Goal: Task Accomplishment & Management: Use online tool/utility

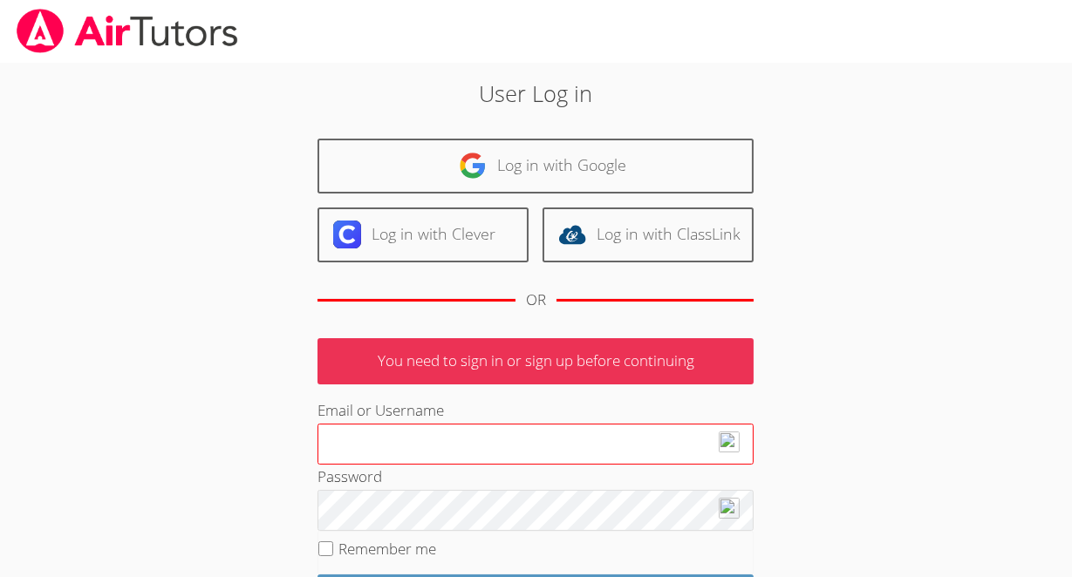
click at [434, 439] on input "Email or Username" at bounding box center [536, 445] width 436 height 42
type input "[EMAIL_ADDRESS][DOMAIN_NAME]"
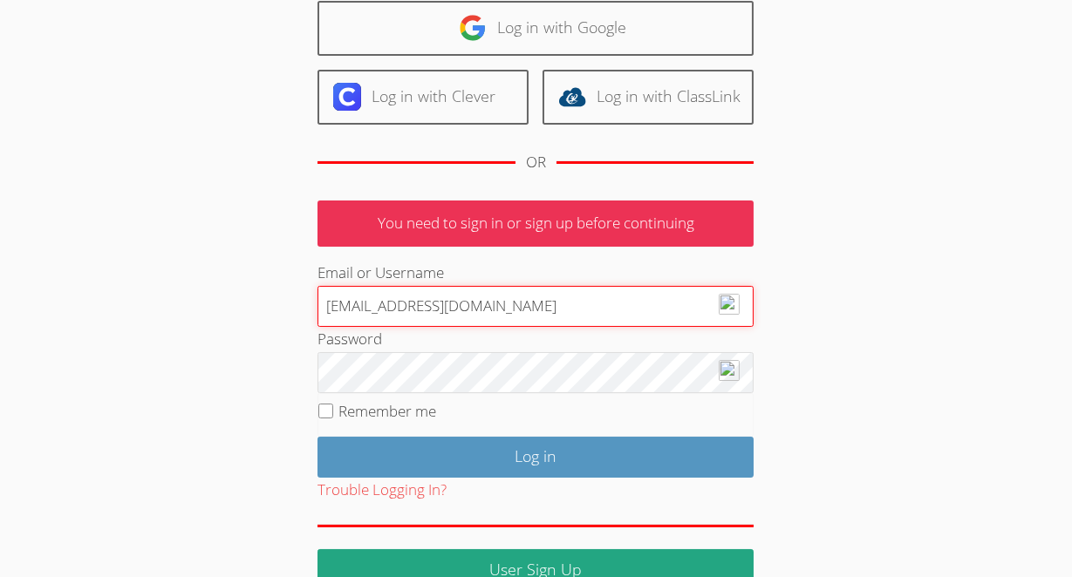
scroll to position [170, 0]
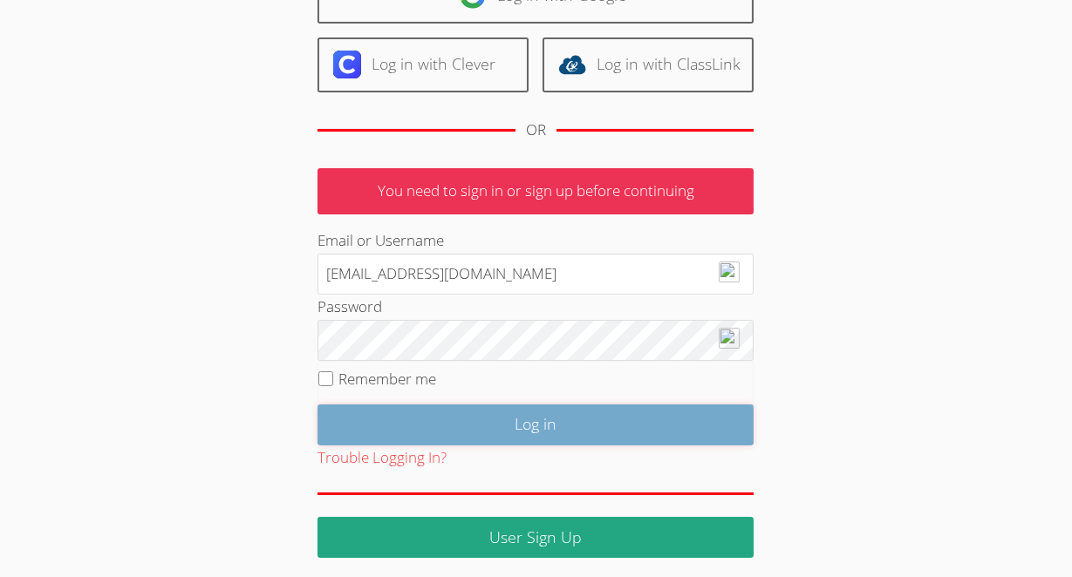
click at [621, 427] on input "Log in" at bounding box center [536, 425] width 436 height 41
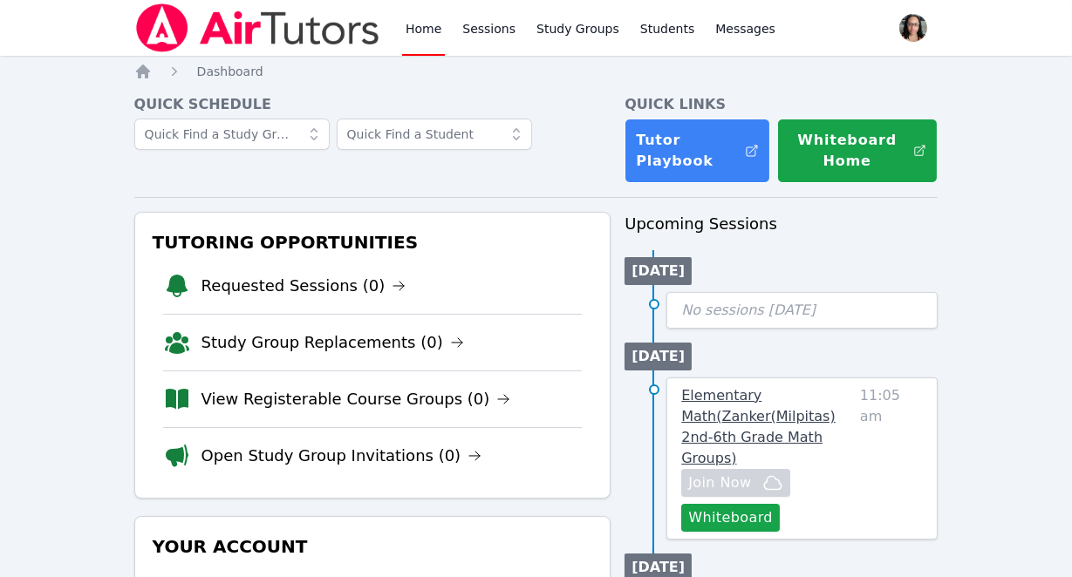
click at [740, 407] on link "Elementary Math ( Zanker(Milpitas) 2nd-6th Grade Math Groups )" at bounding box center [767, 428] width 172 height 84
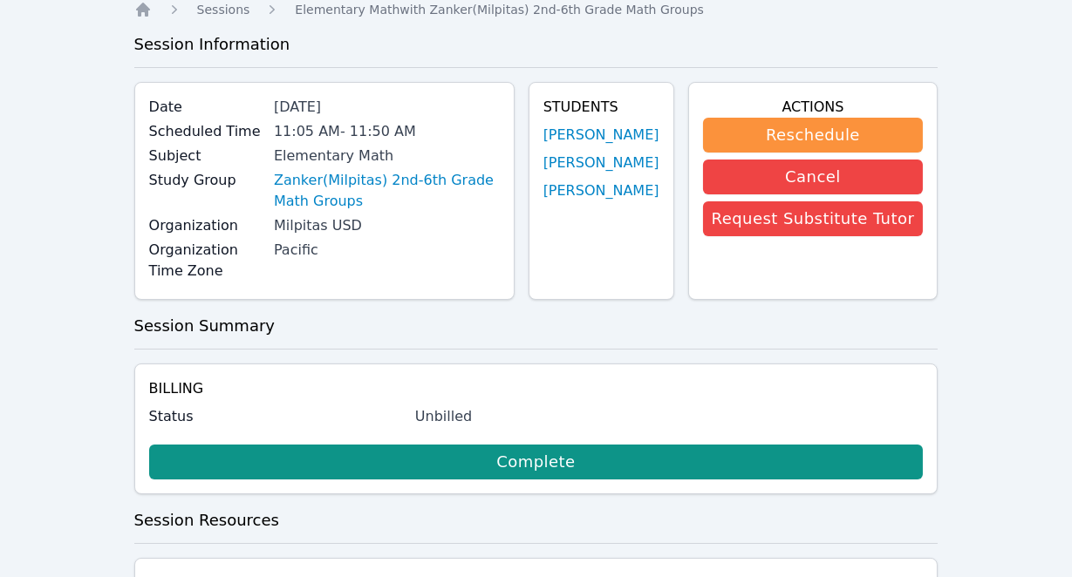
scroll to position [77, 0]
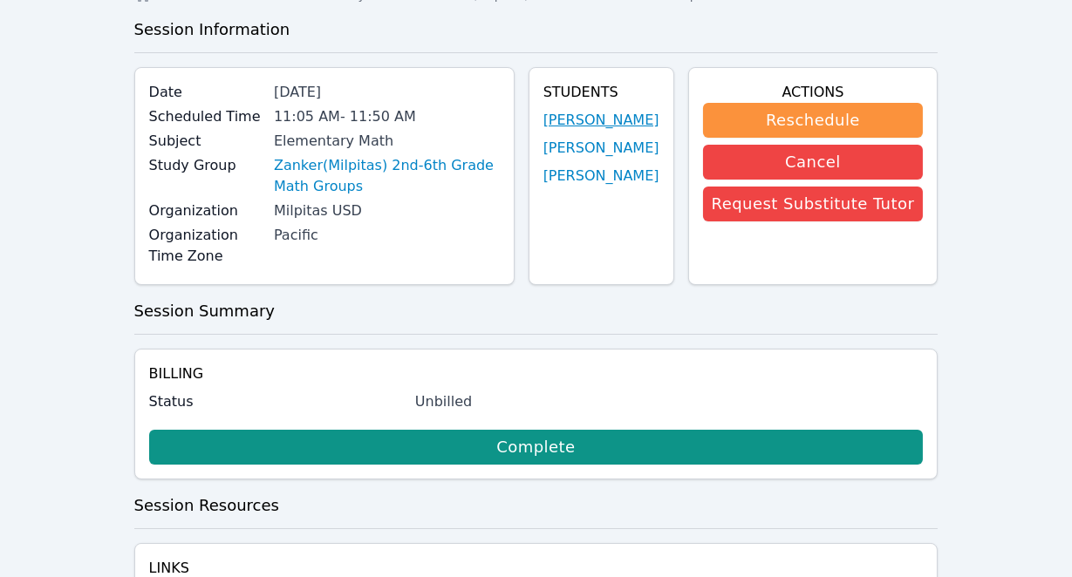
click at [594, 122] on link "[PERSON_NAME]" at bounding box center [601, 120] width 116 height 21
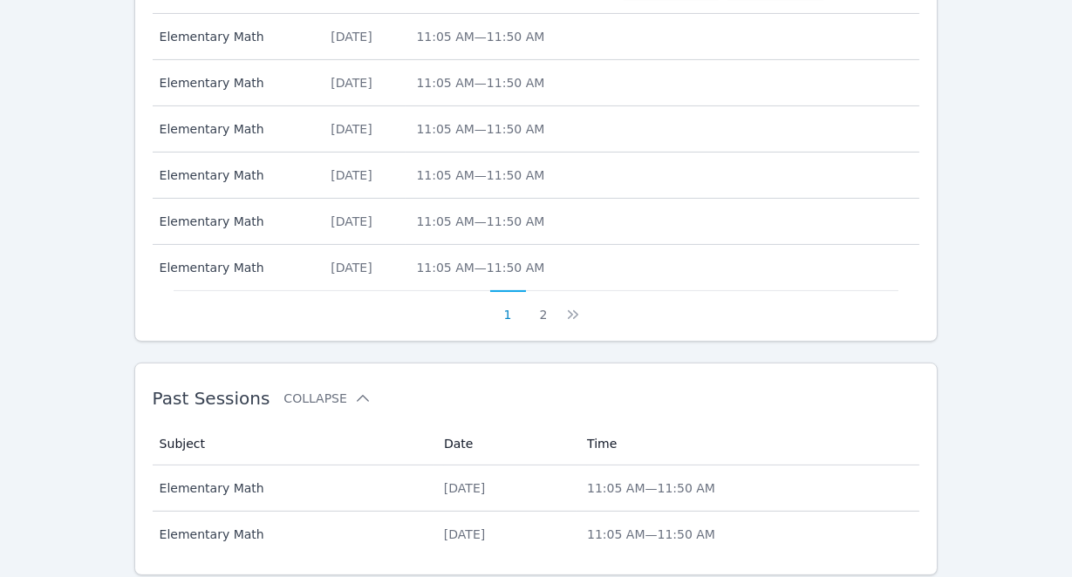
scroll to position [868, 0]
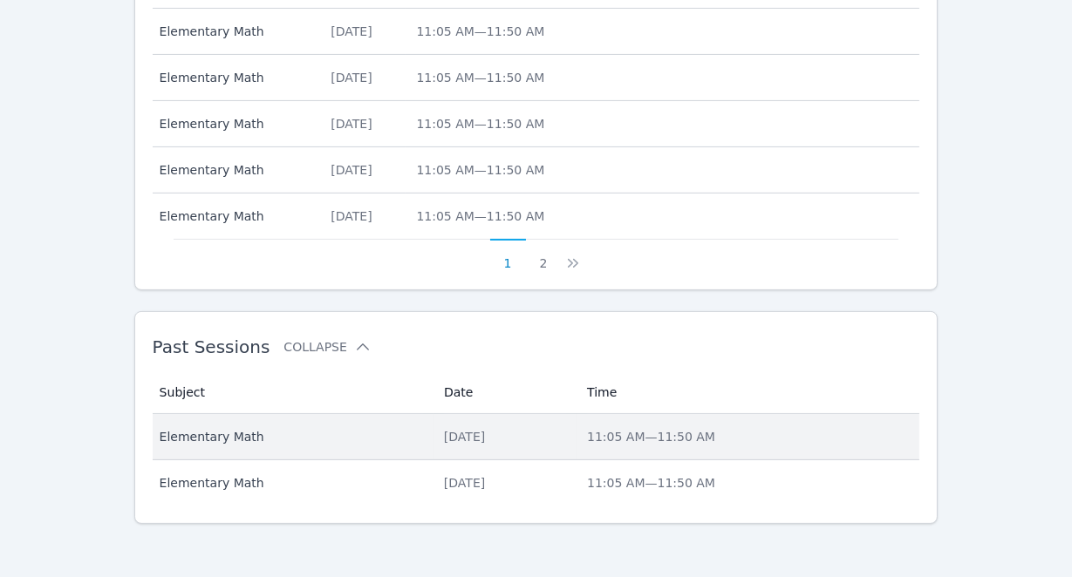
click at [462, 433] on div "Fri Oct 3, 2025" at bounding box center [505, 436] width 122 height 17
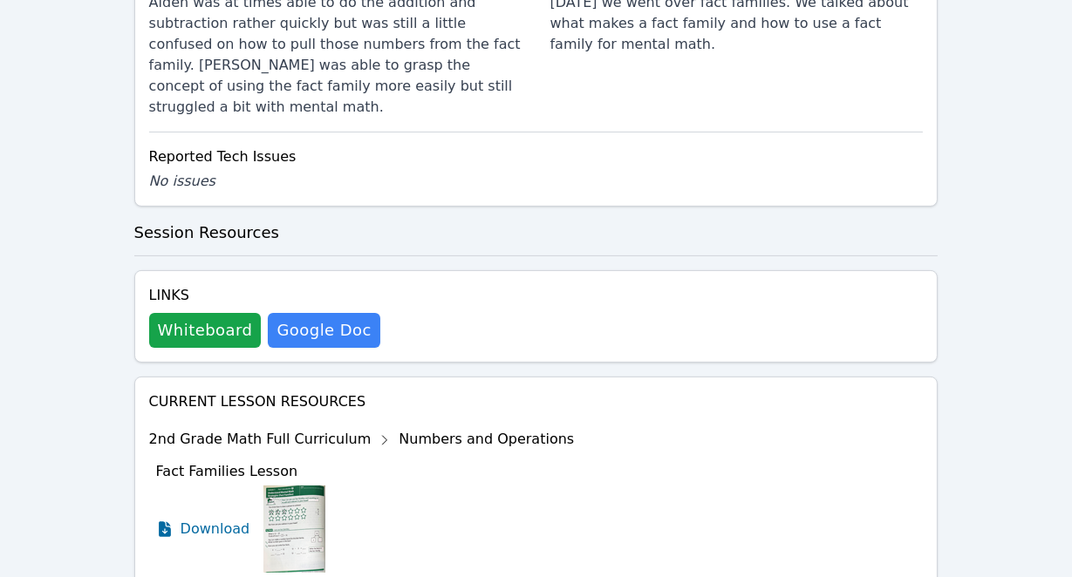
scroll to position [820, 0]
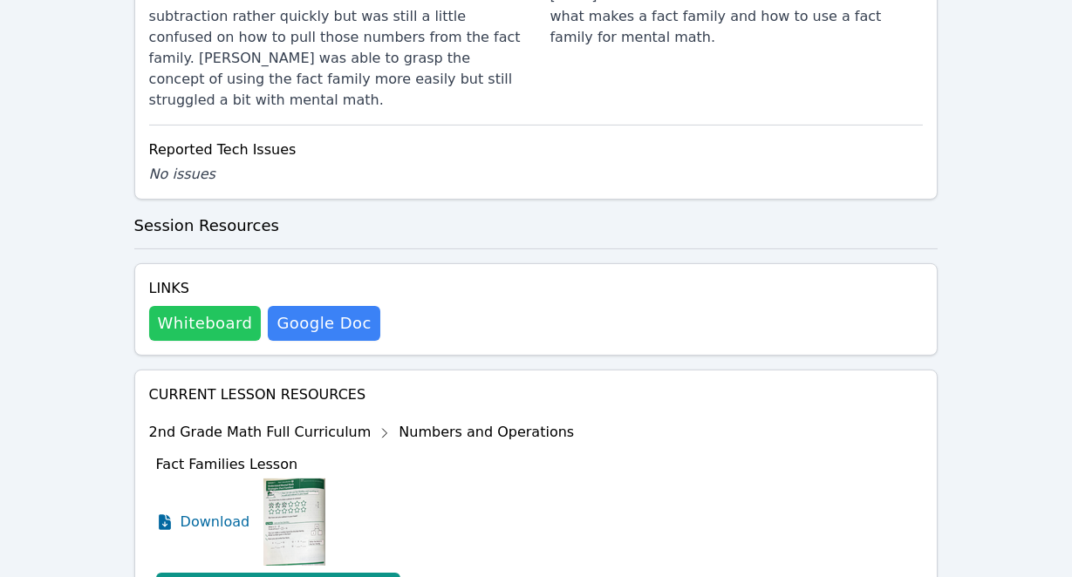
click at [215, 306] on button "Whiteboard" at bounding box center [205, 323] width 113 height 35
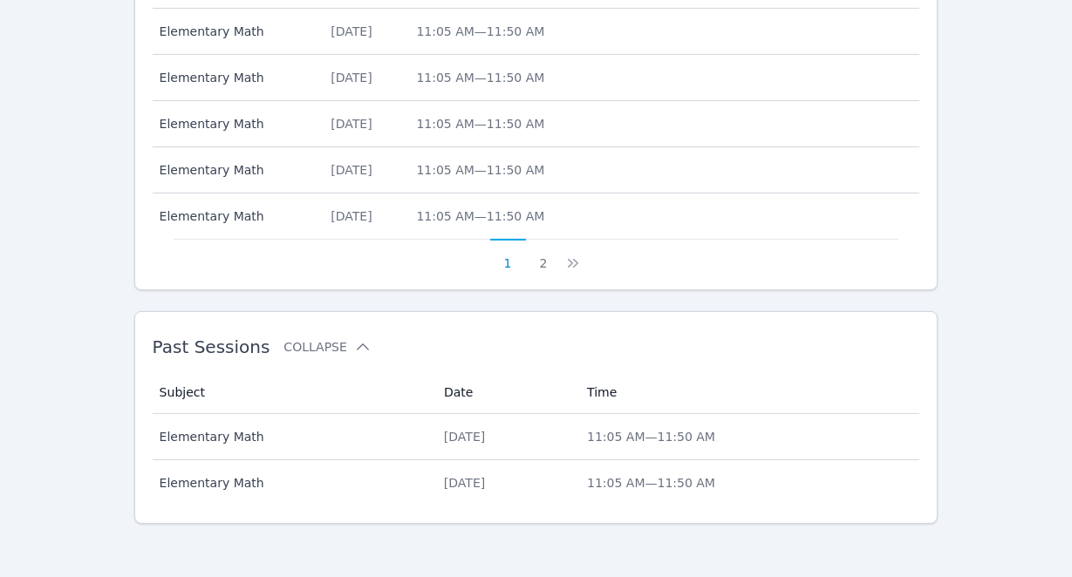
scroll to position [77, 0]
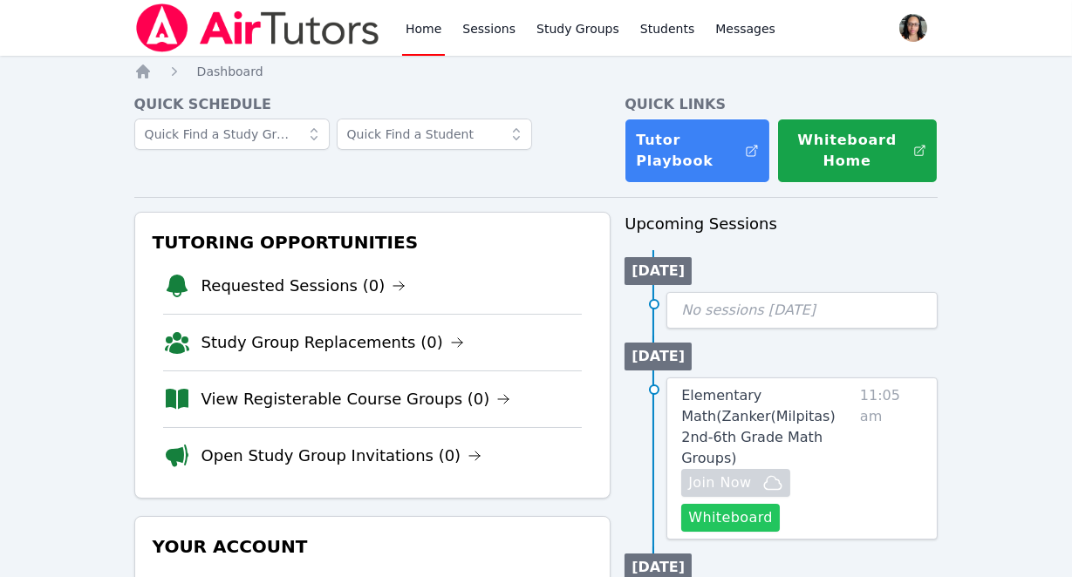
click at [741, 504] on button "Whiteboard" at bounding box center [730, 518] width 99 height 28
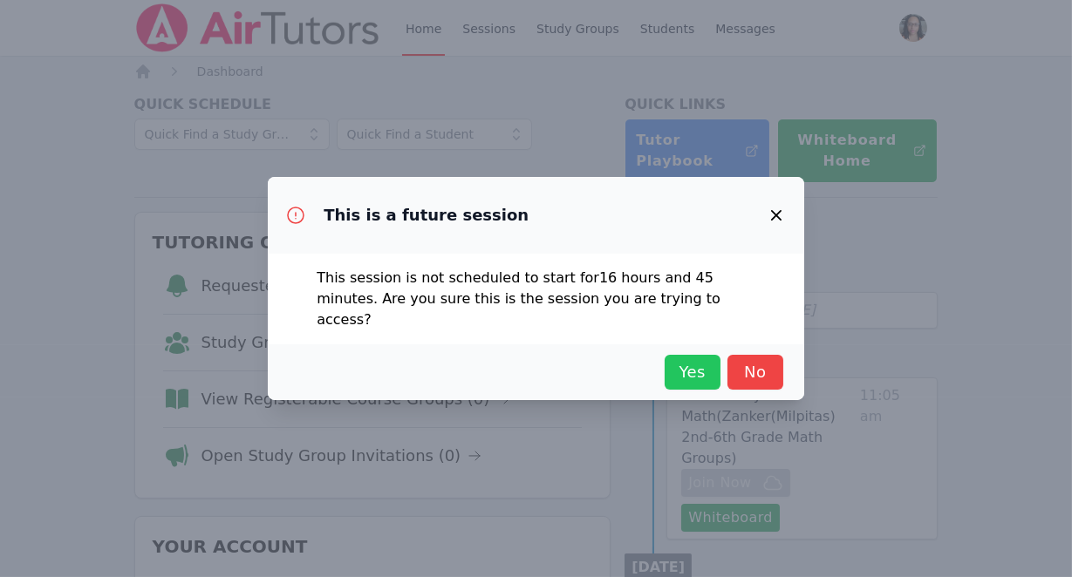
click at [684, 363] on span "Yes" at bounding box center [692, 372] width 38 height 24
